Goal: Task Accomplishment & Management: Complete application form

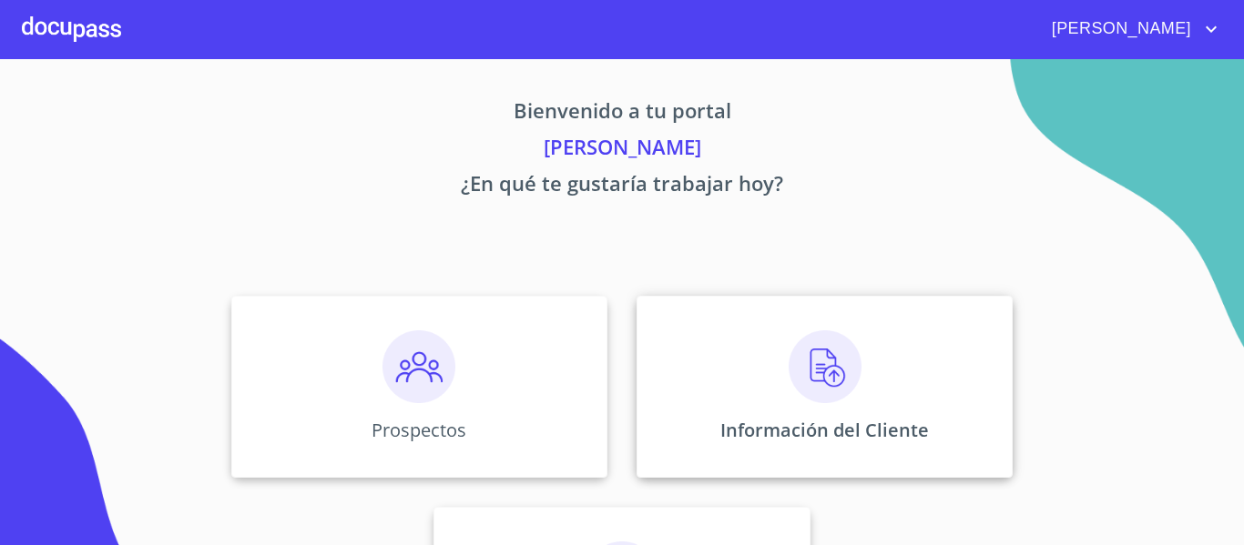
click at [801, 356] on img at bounding box center [824, 366] width 73 height 73
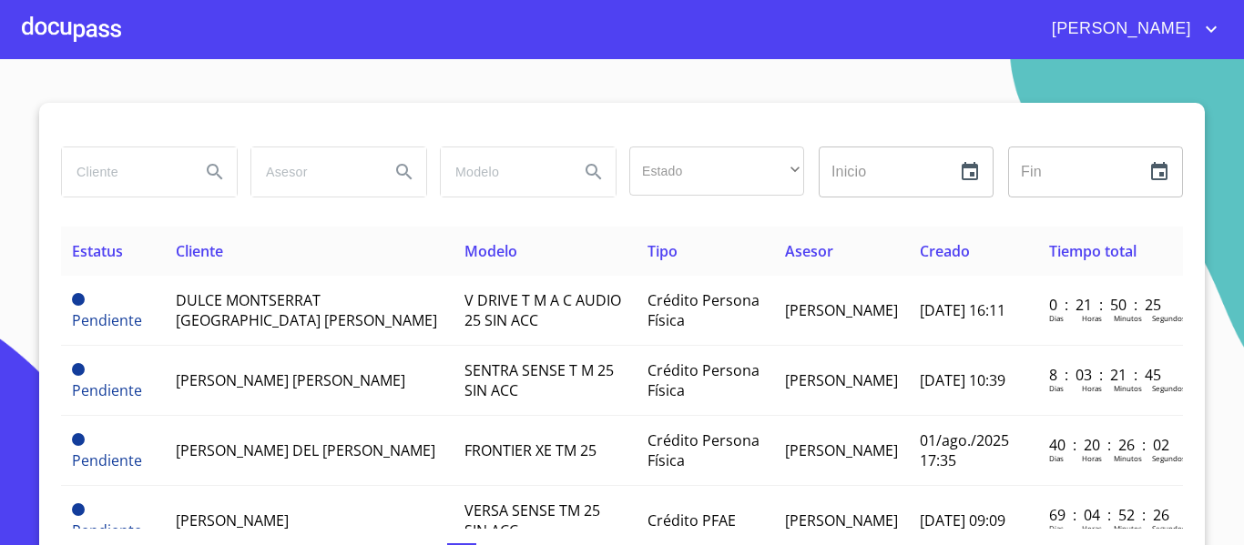
click at [140, 178] on input "search" at bounding box center [124, 171] width 124 height 49
type input "[PERSON_NAME]"
click at [211, 170] on icon "Search" at bounding box center [214, 171] width 15 height 15
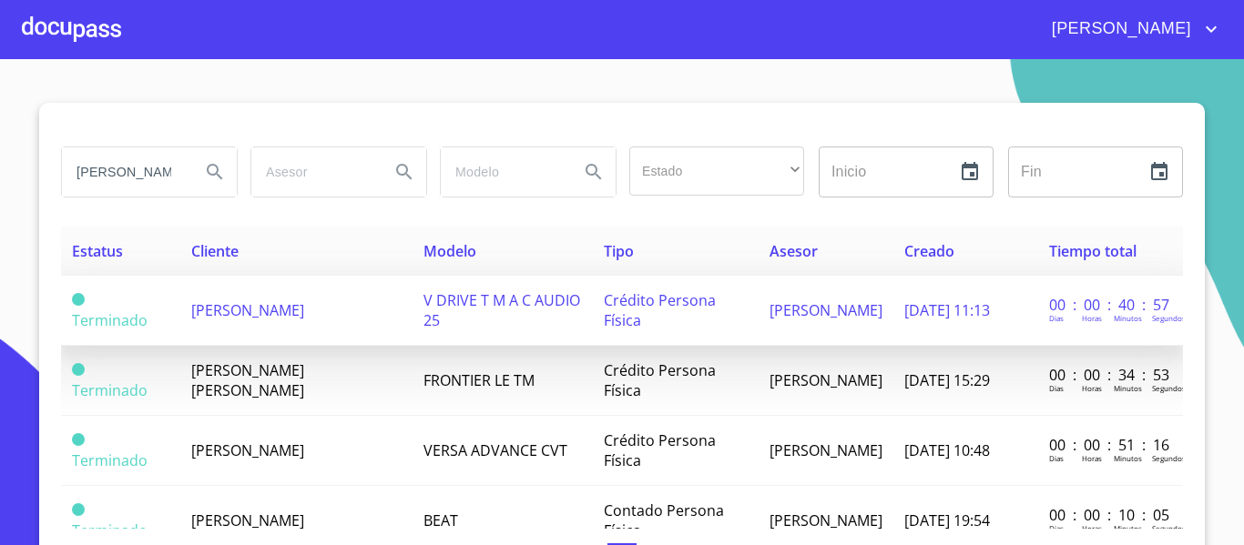
click at [284, 309] on span "[PERSON_NAME]" at bounding box center [247, 310] width 113 height 20
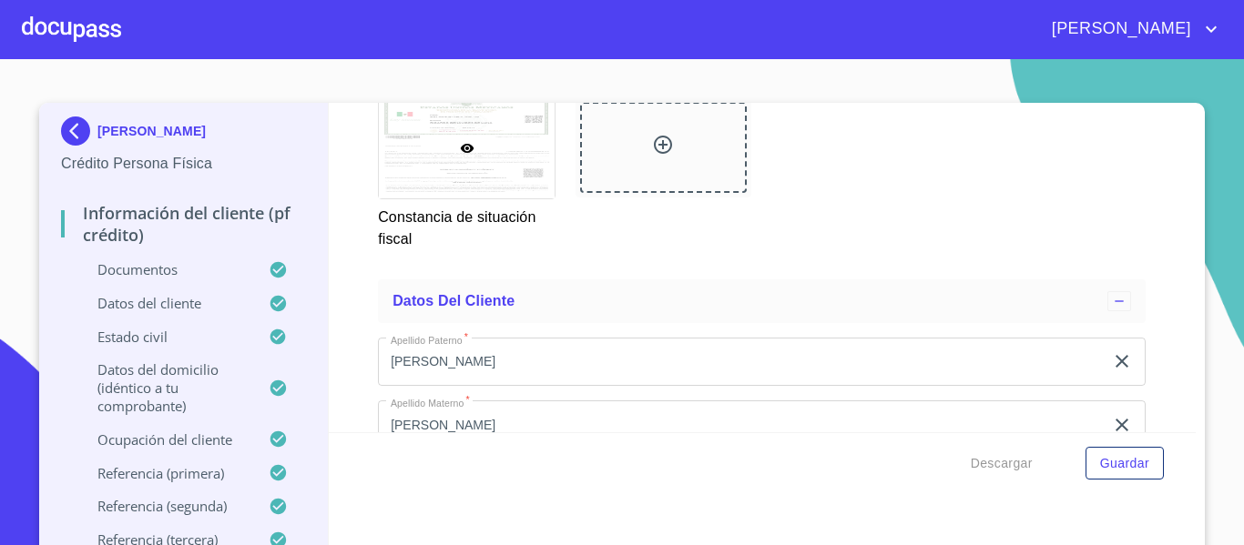
scroll to position [5071, 0]
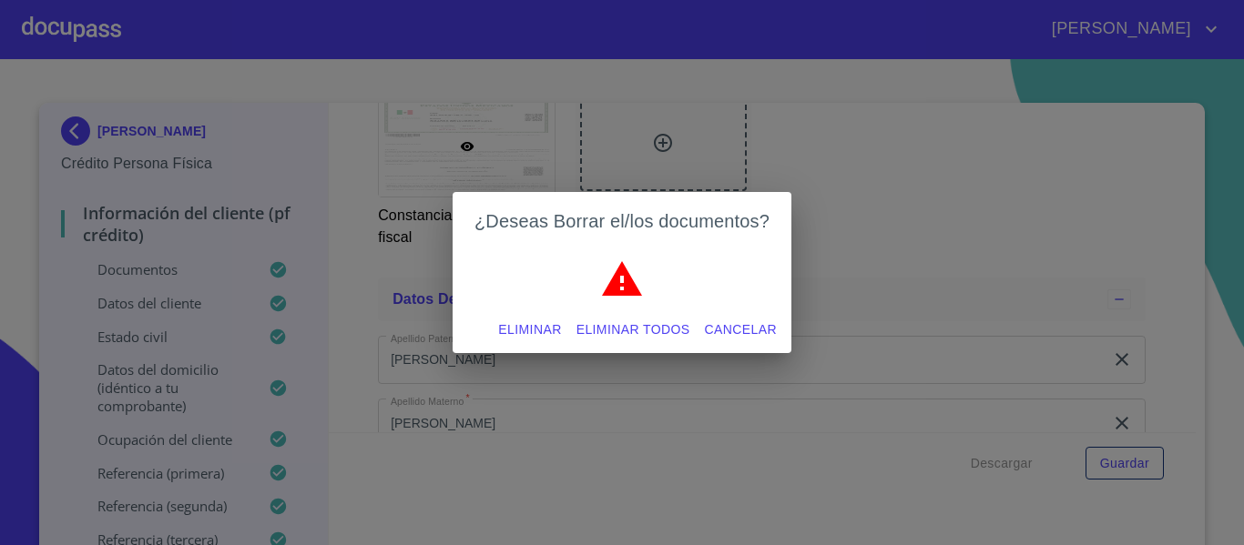
click at [515, 328] on span "Eliminar" at bounding box center [529, 330] width 63 height 23
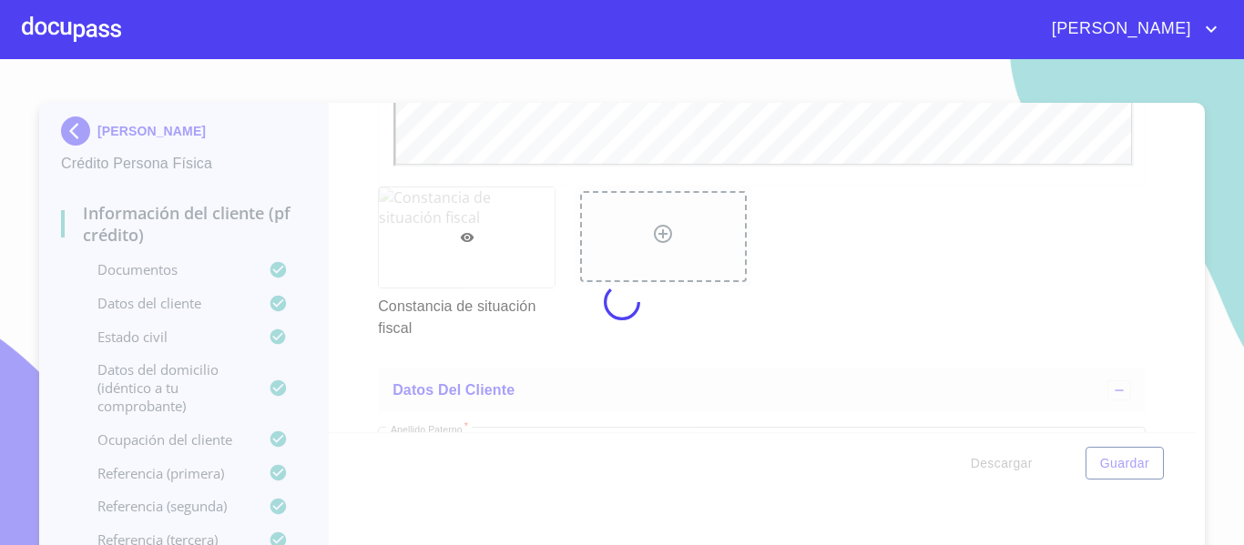
scroll to position [0, 0]
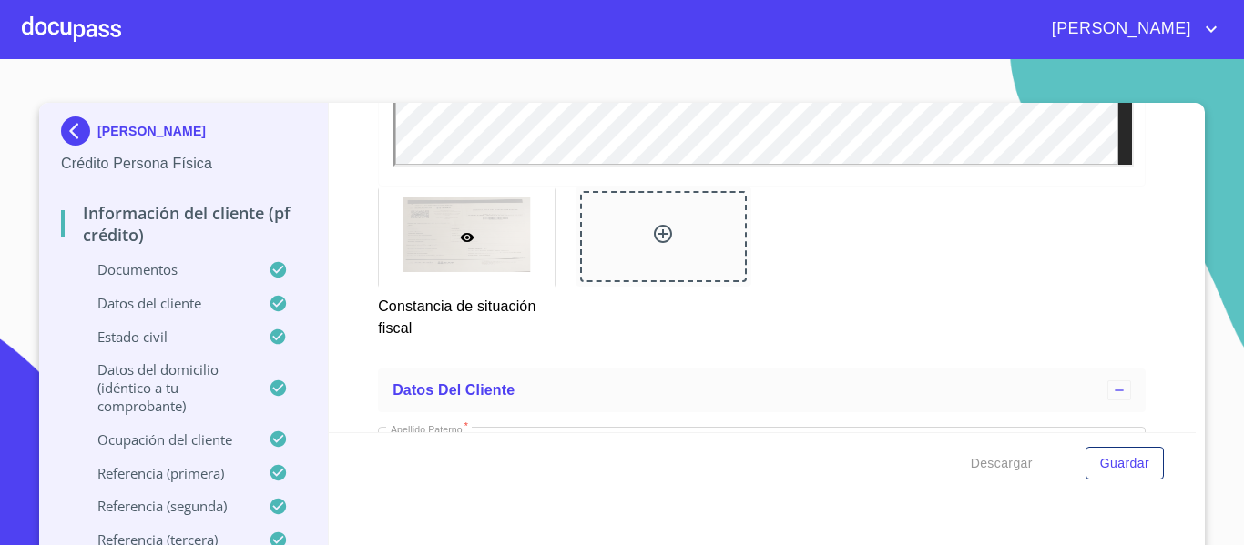
click at [362, 339] on div "Información del cliente (PF crédito) Documentos Documento de identificación.   …" at bounding box center [763, 268] width 868 height 330
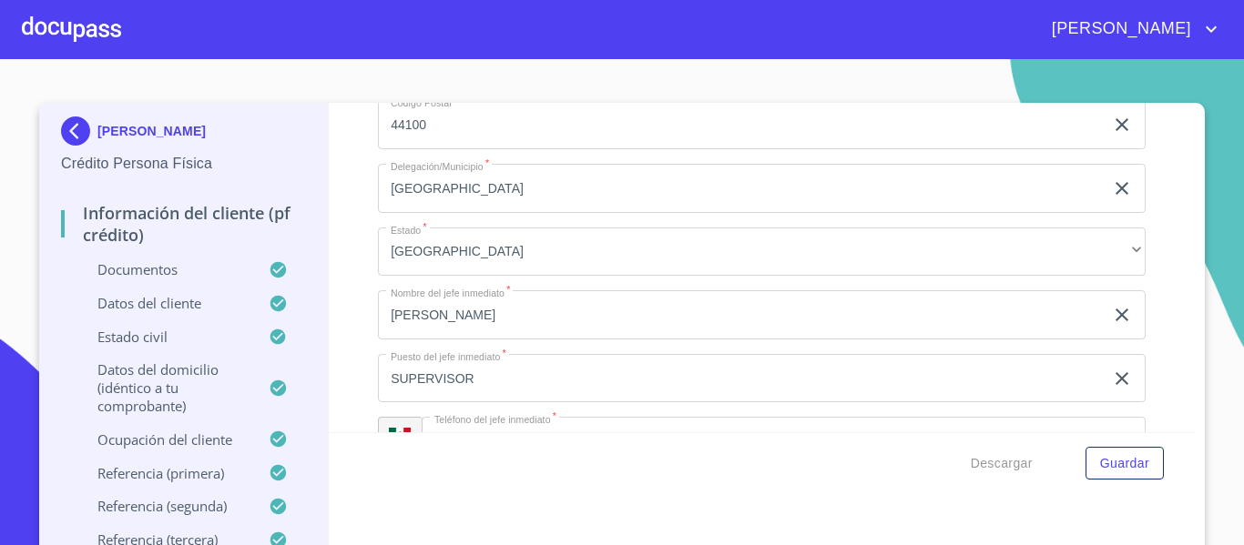
scroll to position [8075, 0]
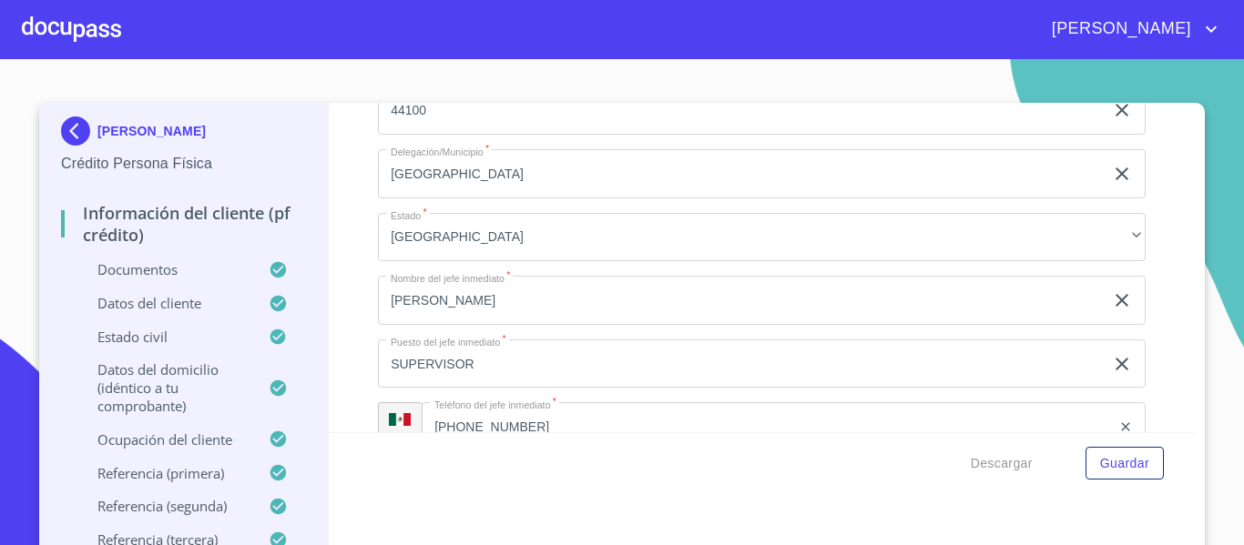
click at [78, 36] on div at bounding box center [71, 29] width 99 height 58
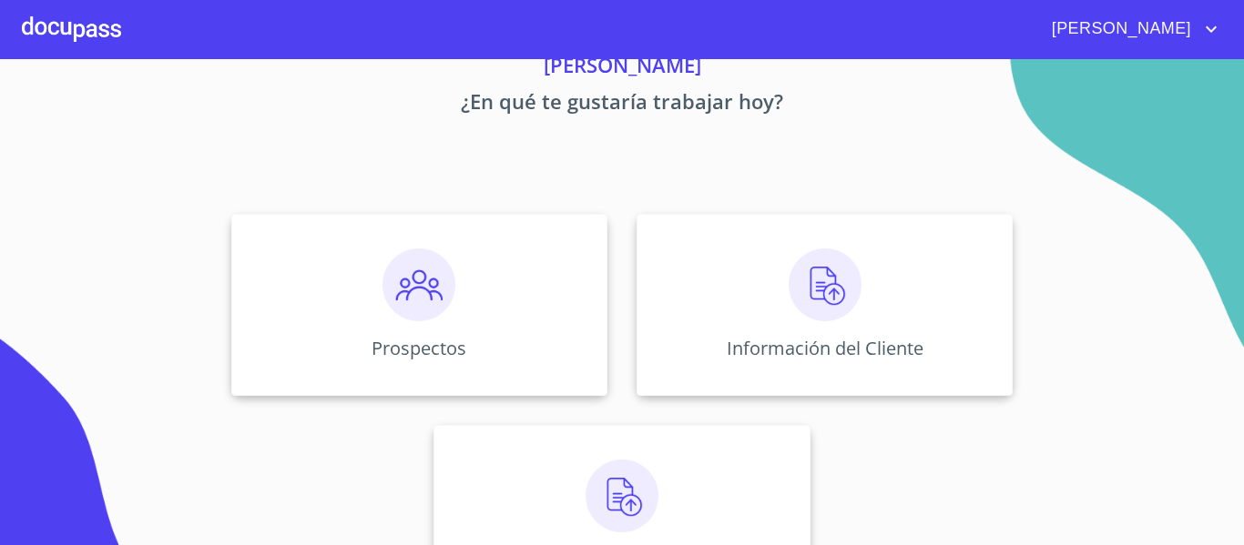
scroll to position [158, 0]
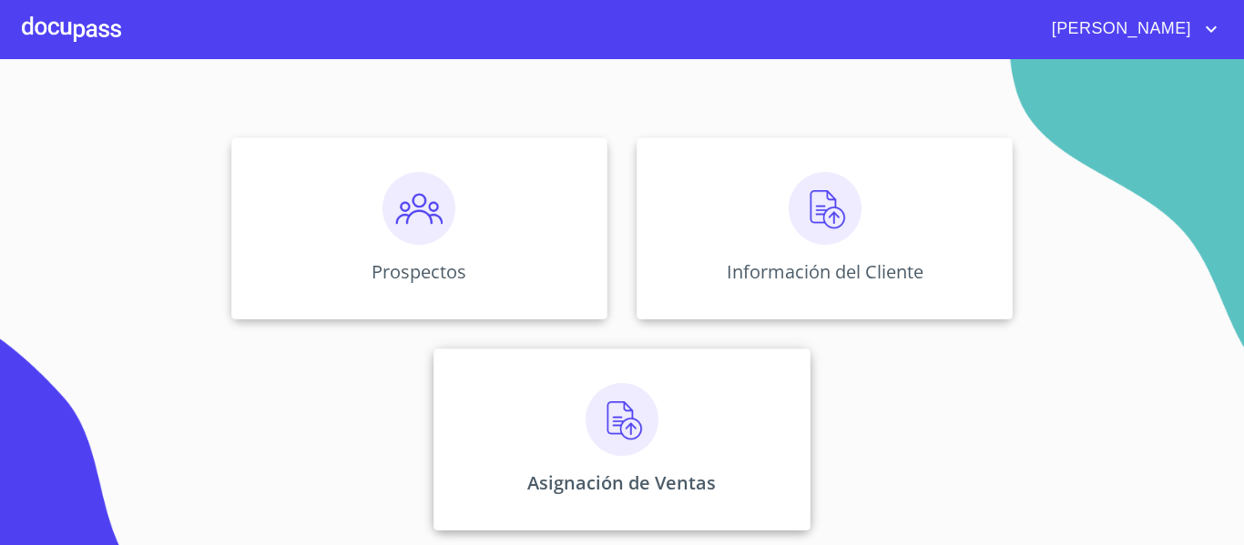
click at [614, 445] on img at bounding box center [621, 419] width 73 height 73
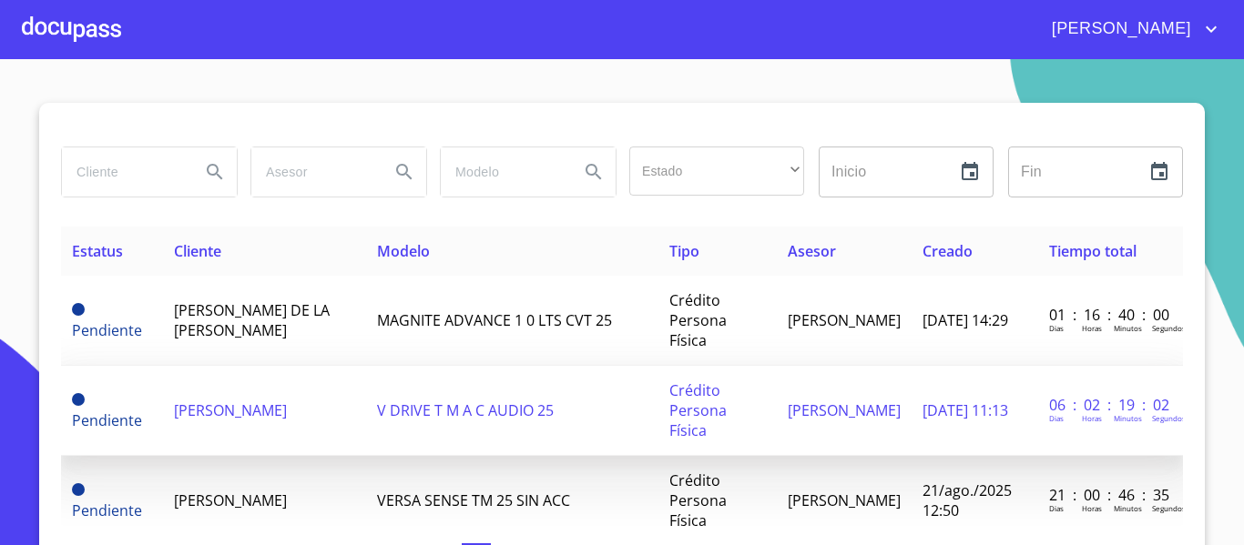
click at [281, 401] on span "[PERSON_NAME]" at bounding box center [230, 411] width 113 height 20
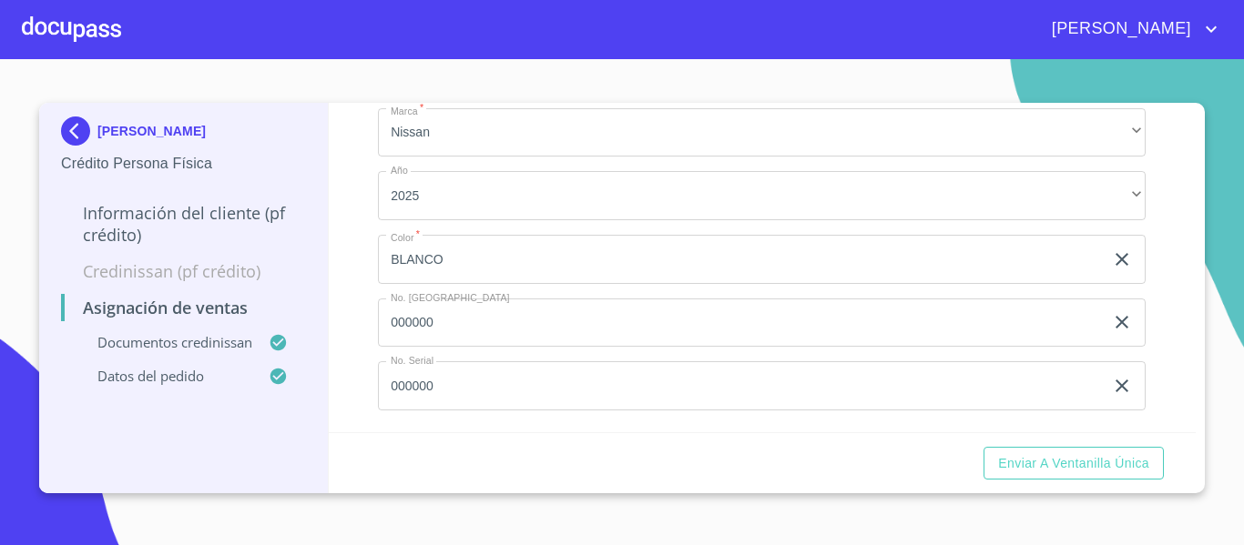
scroll to position [728, 0]
click at [1056, 473] on span "Enviar a Ventanilla única" at bounding box center [1073, 463] width 151 height 23
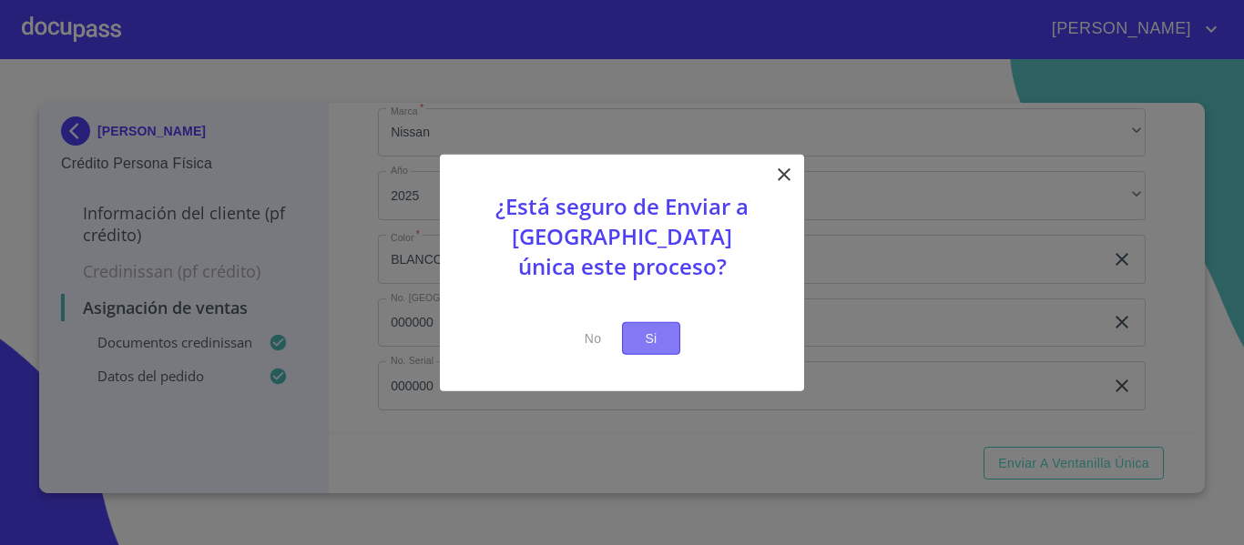
click at [653, 345] on span "Si" at bounding box center [650, 338] width 29 height 23
